Goal: Complete application form: Complete application form

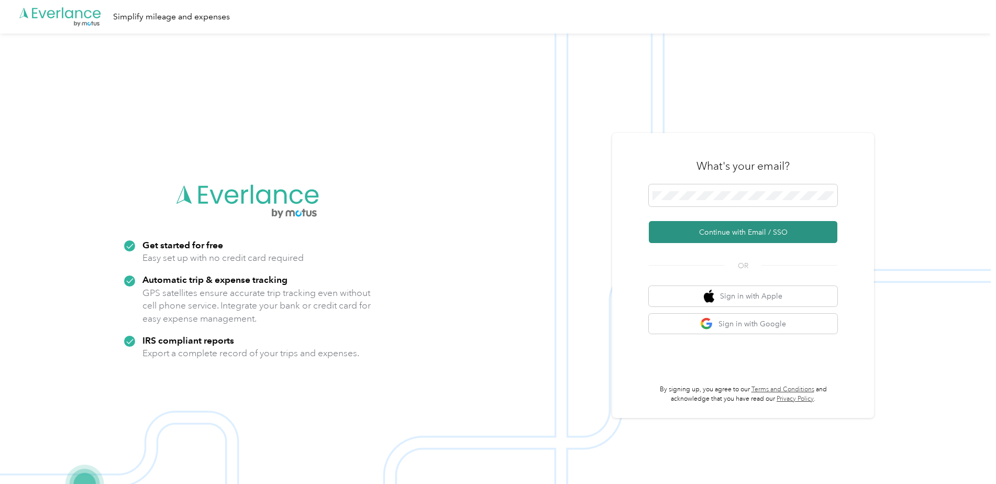
click at [738, 233] on button "Continue with Email / SSO" at bounding box center [743, 232] width 189 height 22
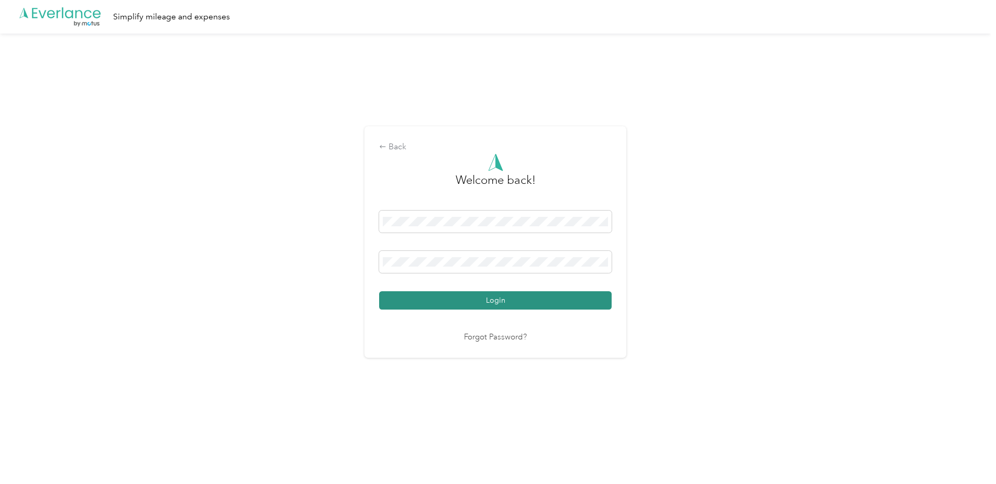
click at [531, 301] on button "Login" at bounding box center [495, 300] width 233 height 18
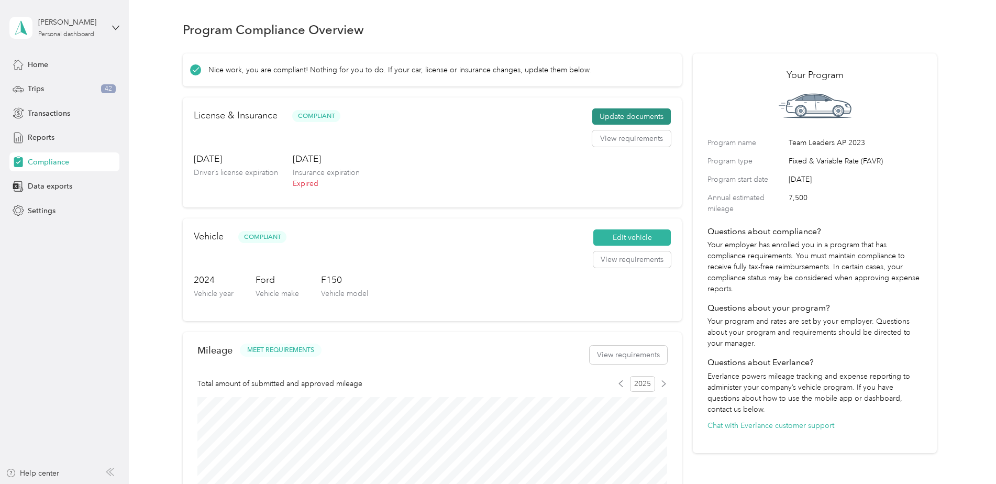
click at [636, 118] on button "Update documents" at bounding box center [631, 116] width 79 height 17
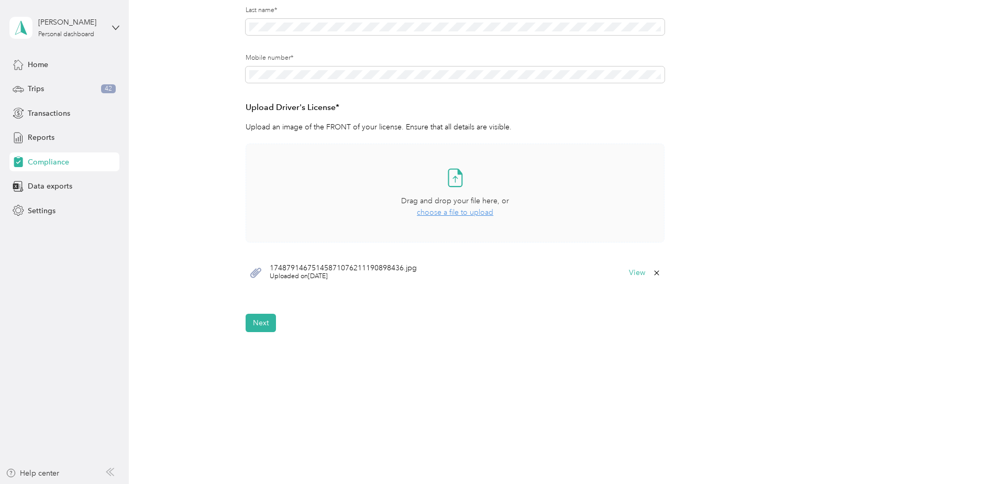
scroll to position [202, 0]
click at [268, 323] on button "Next" at bounding box center [261, 322] width 30 height 18
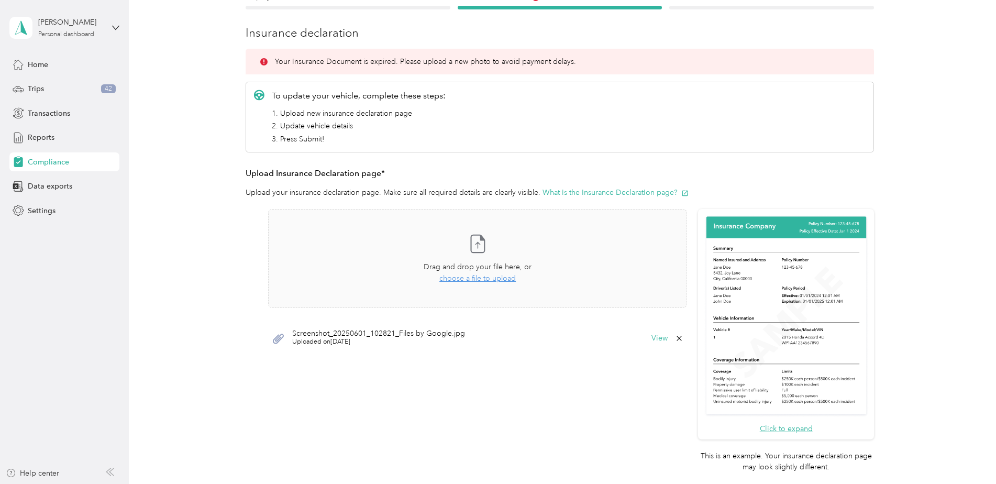
scroll to position [96, 0]
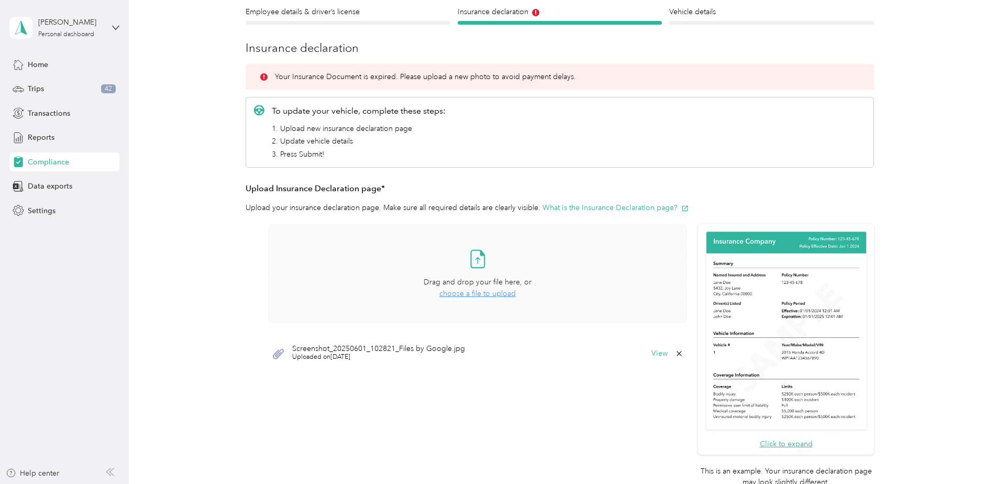
click at [472, 292] on span "choose a file to upload" at bounding box center [477, 293] width 76 height 9
click at [471, 295] on span "choose a file to upload" at bounding box center [477, 293] width 76 height 9
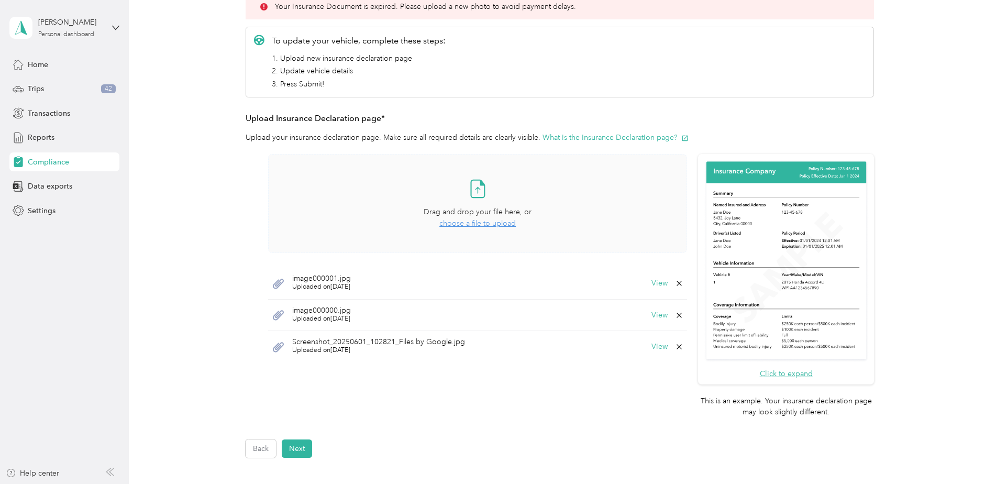
scroll to position [214, 0]
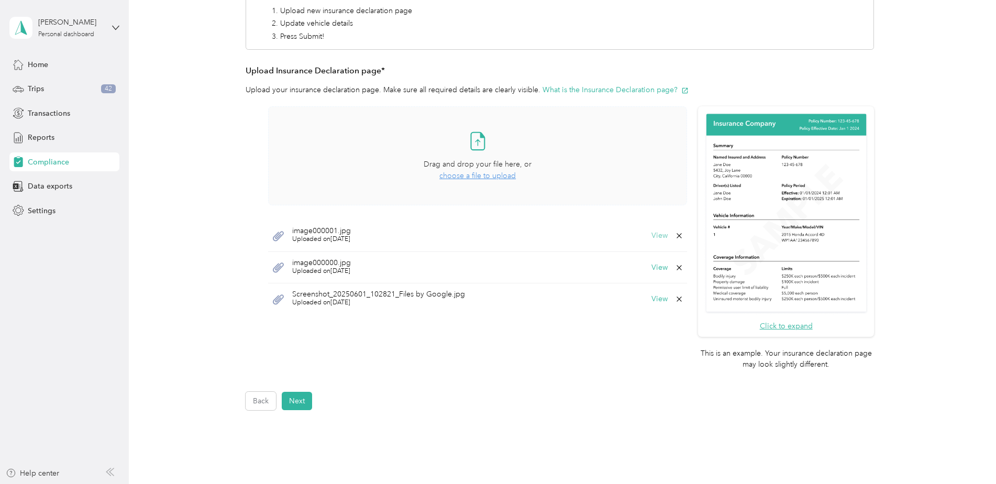
click at [660, 235] on button "View" at bounding box center [660, 235] width 16 height 7
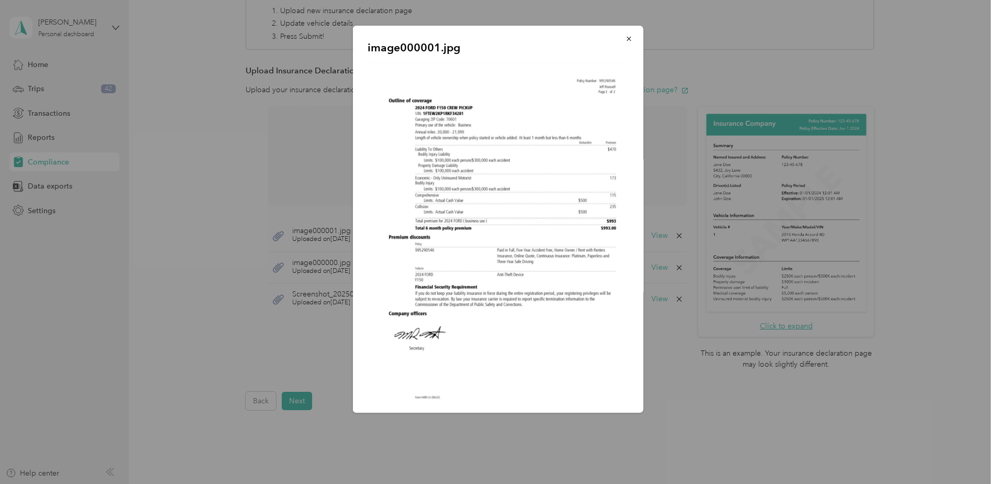
click at [493, 255] on img at bounding box center [498, 236] width 261 height 348
click at [626, 39] on icon "button" at bounding box center [628, 39] width 4 height 4
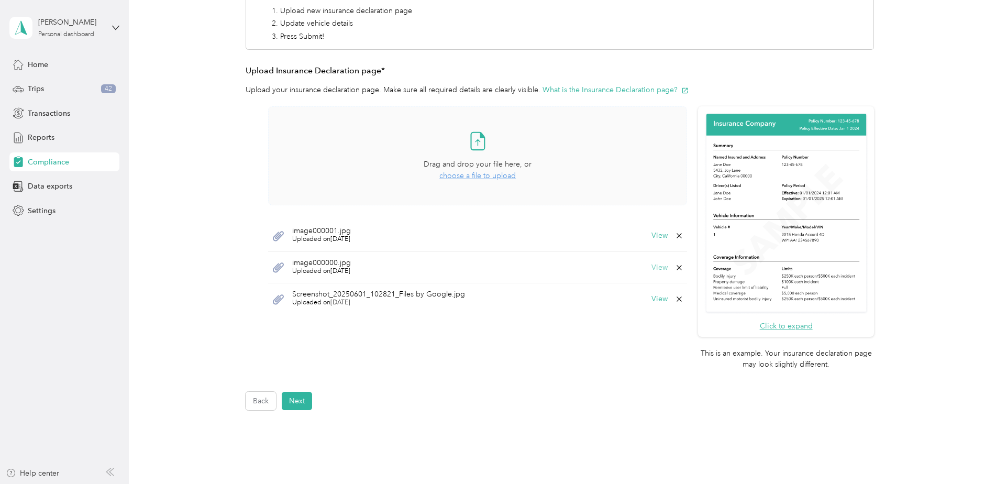
click at [660, 267] on button "View" at bounding box center [660, 267] width 16 height 7
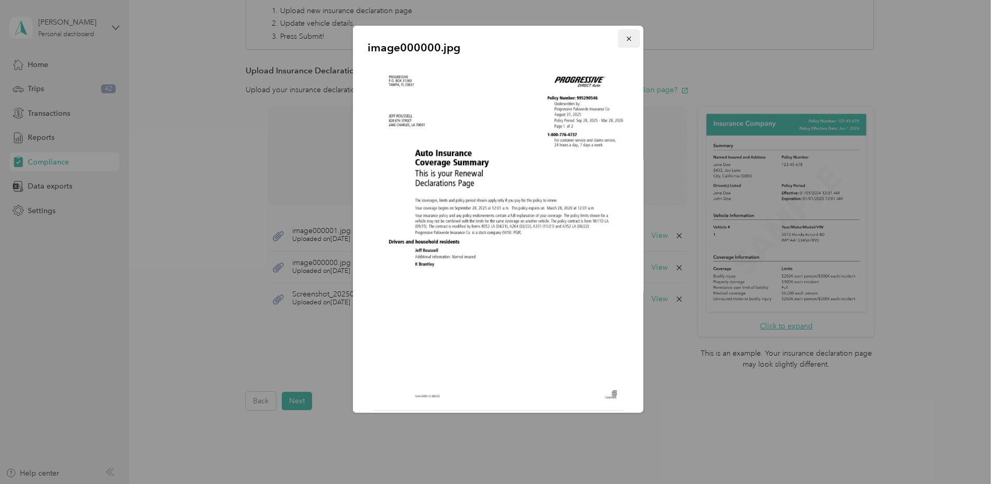
click at [625, 35] on span "button" at bounding box center [628, 38] width 7 height 9
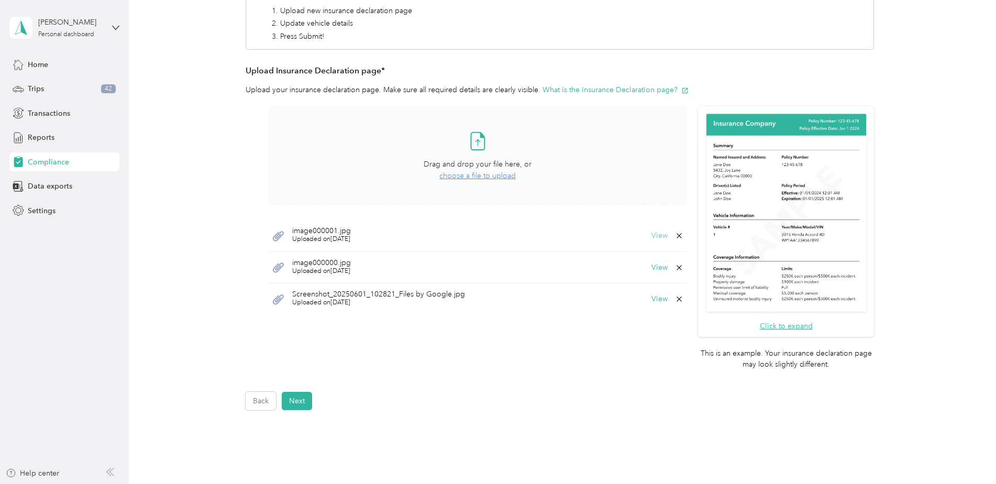
click at [659, 235] on button "View" at bounding box center [660, 235] width 16 height 7
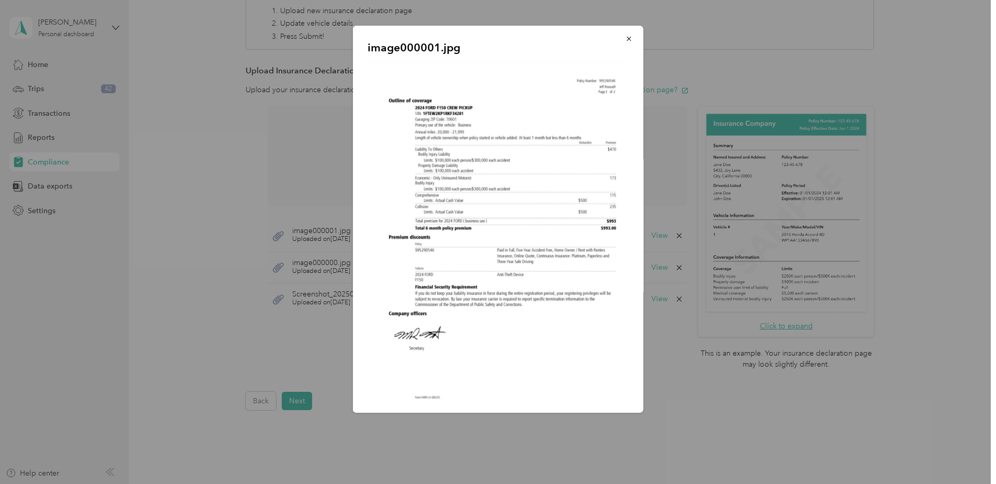
click at [471, 180] on img at bounding box center [498, 236] width 261 height 348
click at [625, 41] on icon "button" at bounding box center [628, 38] width 7 height 7
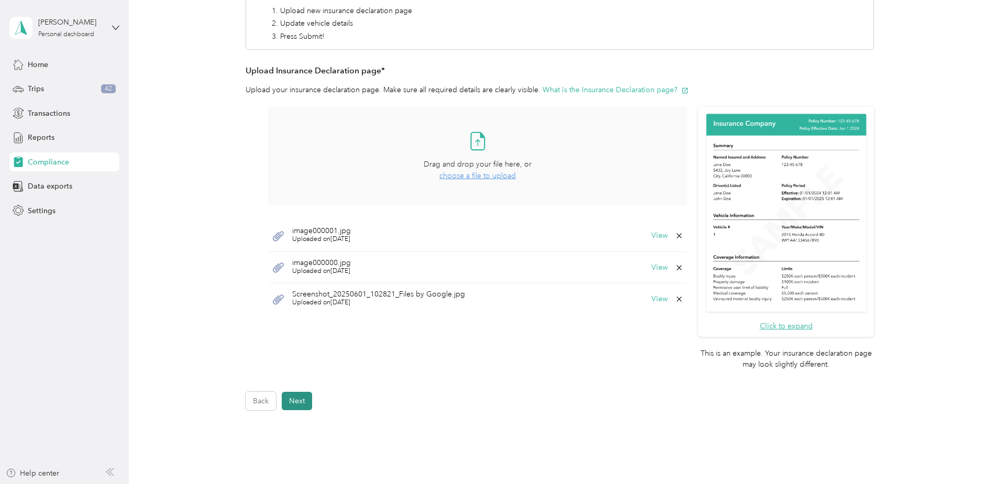
click at [293, 402] on button "Next" at bounding box center [297, 401] width 30 height 18
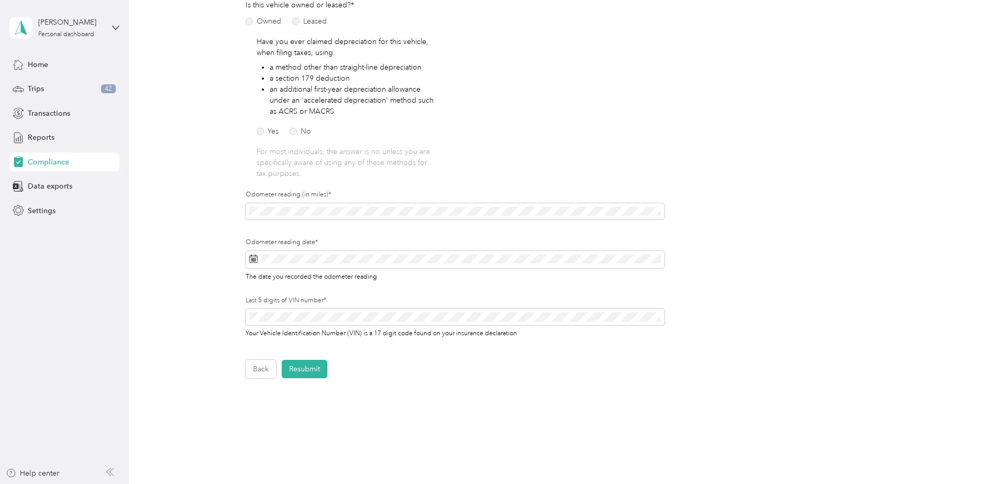
scroll to position [13, 0]
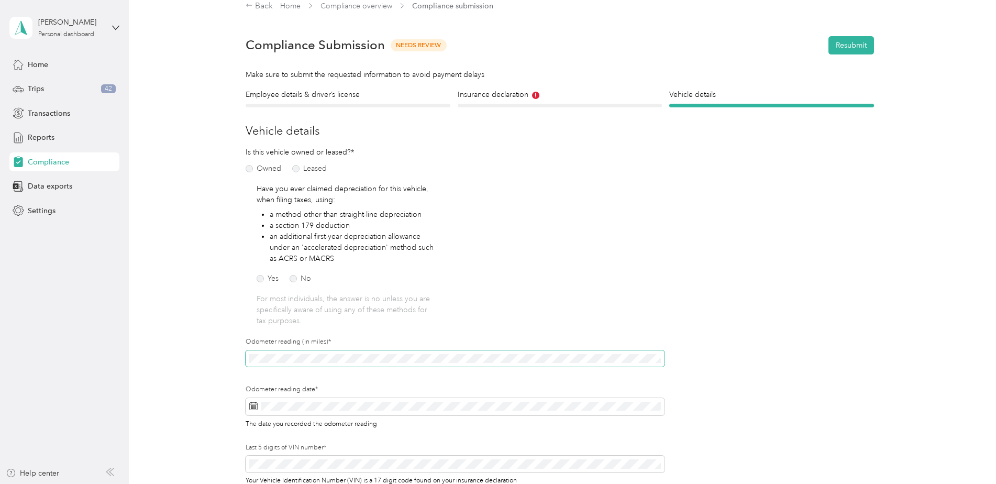
click at [238, 366] on div "Employee details & driver’s license License Insurance declaration Insurance Veh…" at bounding box center [560, 307] width 754 height 436
click at [252, 408] on icon at bounding box center [253, 406] width 8 height 8
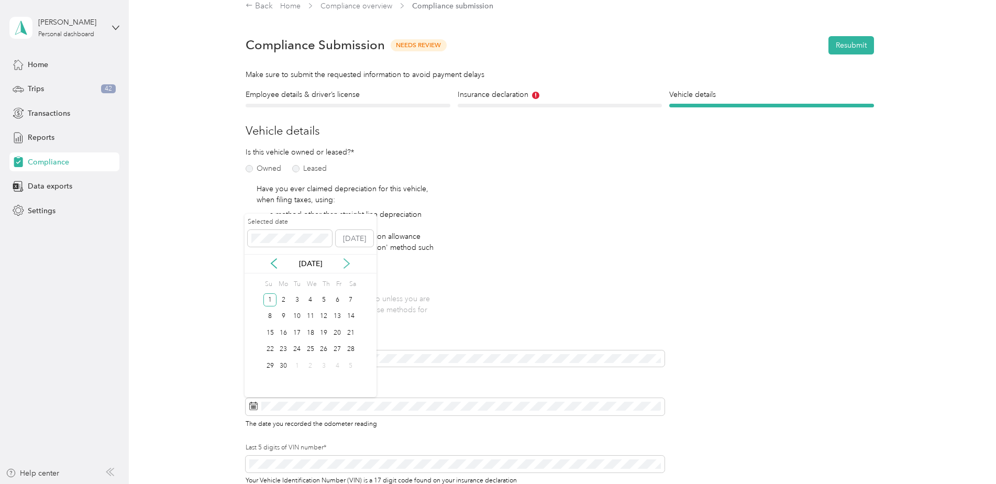
click at [348, 264] on icon at bounding box center [347, 263] width 10 height 10
click at [339, 301] on div "3" at bounding box center [338, 299] width 14 height 13
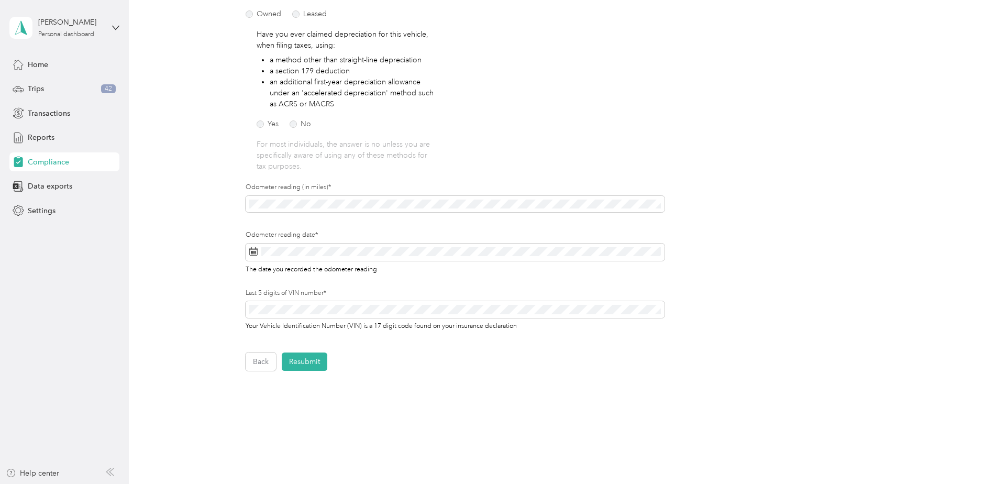
scroll to position [207, 0]
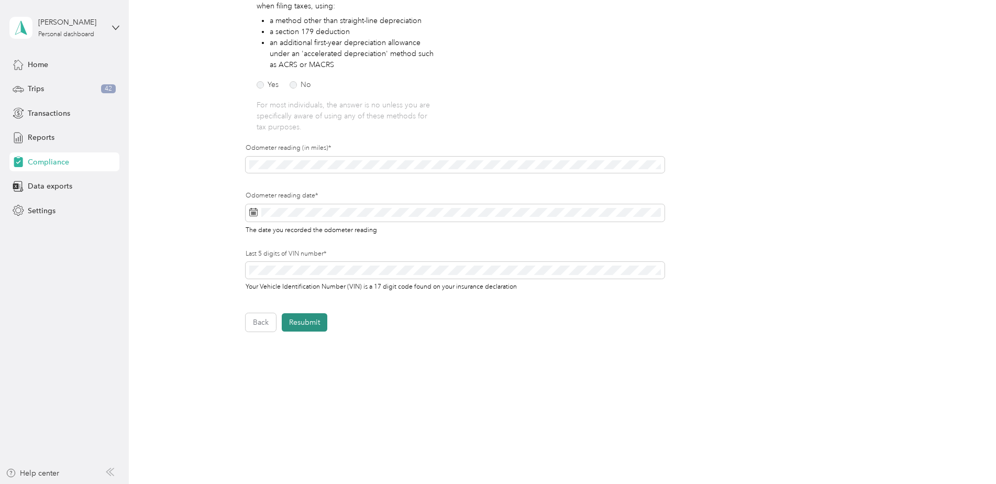
click at [317, 322] on button "Resubmit" at bounding box center [305, 322] width 46 height 18
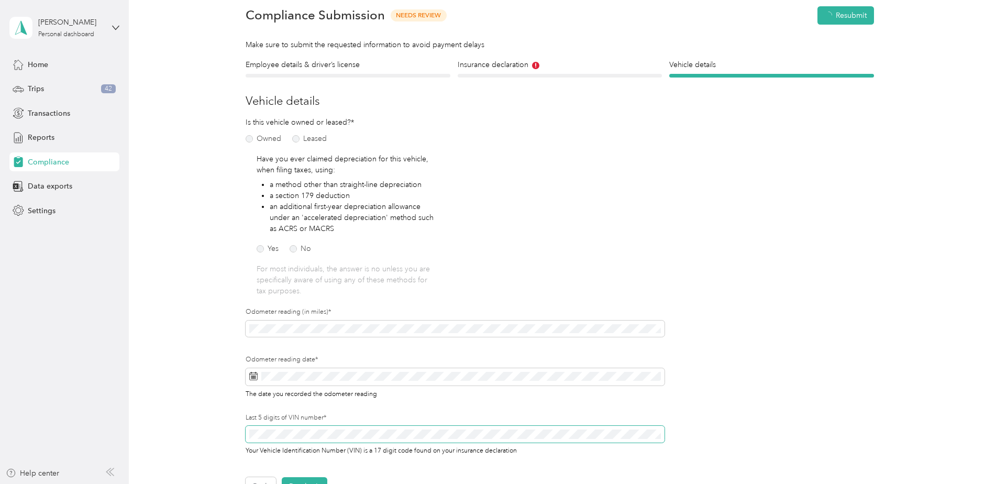
scroll to position [13, 0]
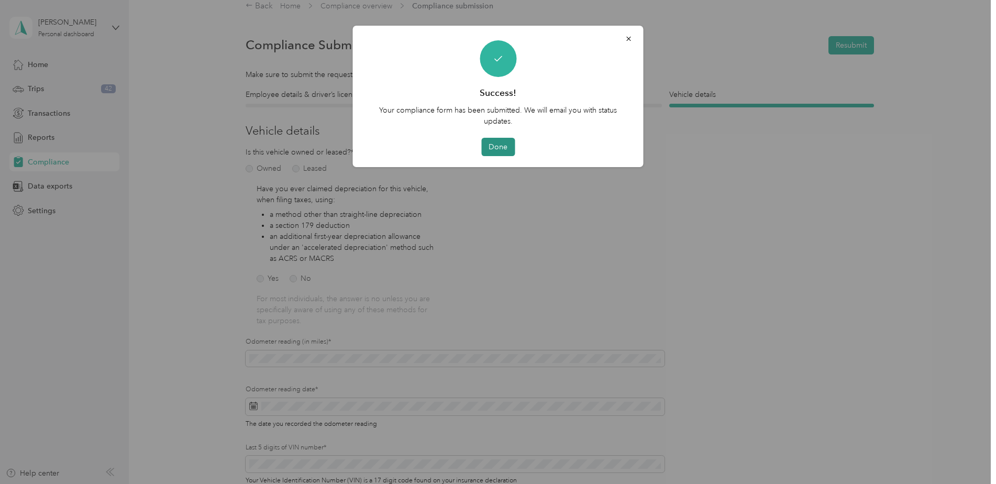
click at [508, 149] on button "Done" at bounding box center [498, 147] width 34 height 18
